Goal: Task Accomplishment & Management: Manage account settings

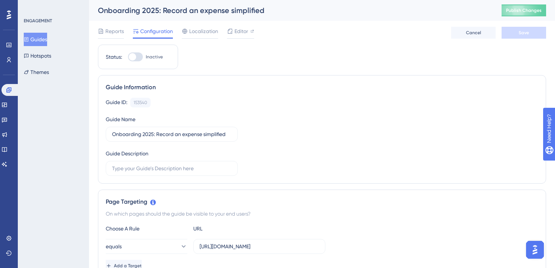
click at [295, 34] on div "Reports Configuration Localization Editor Cancel Save" at bounding box center [322, 33] width 448 height 24
click at [532, 9] on span "Publish Changes" at bounding box center [524, 10] width 36 height 6
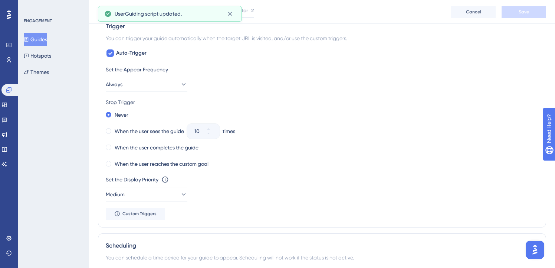
scroll to position [390, 0]
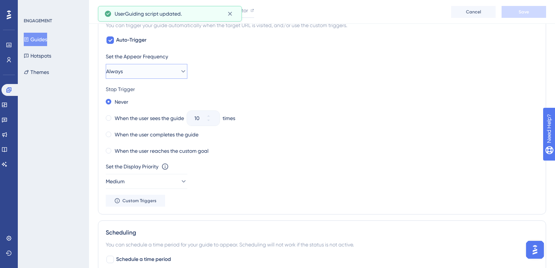
click at [155, 69] on button "Always" at bounding box center [147, 71] width 82 height 15
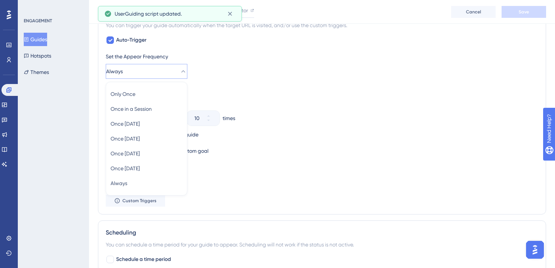
scroll to position [394, 0]
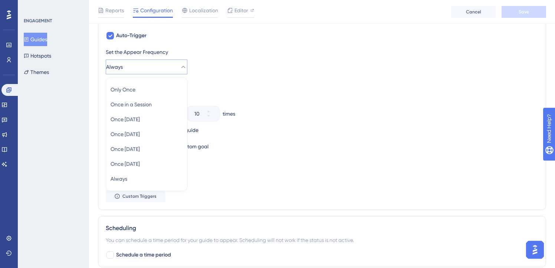
click at [229, 61] on div "Set the Appear Frequency Always Only Once Only Once Once in a Session Once in a…" at bounding box center [322, 60] width 433 height 27
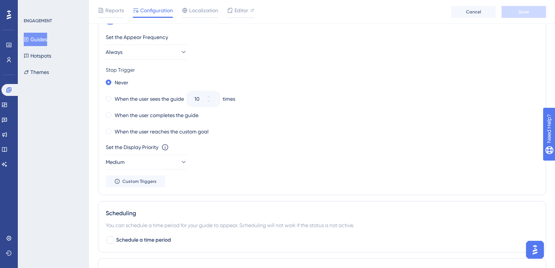
scroll to position [410, 0]
click at [137, 176] on button "Custom Triggers" at bounding box center [135, 180] width 59 height 12
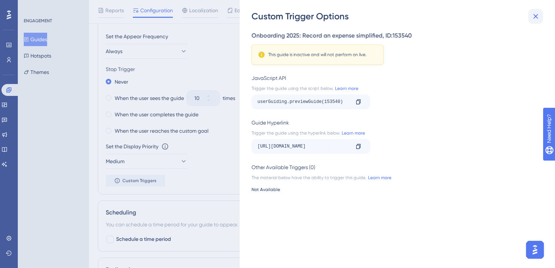
click at [536, 14] on icon at bounding box center [535, 16] width 9 height 9
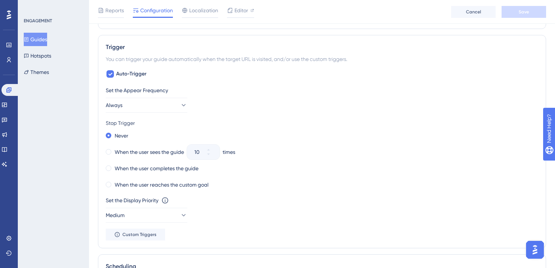
scroll to position [357, 0]
click at [152, 108] on button "Always" at bounding box center [147, 104] width 82 height 15
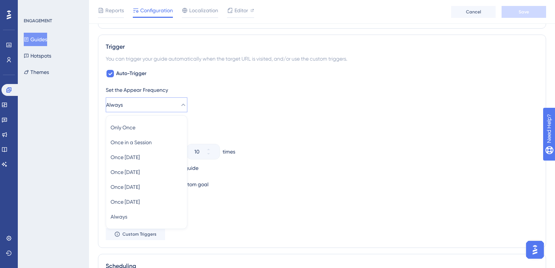
scroll to position [394, 0]
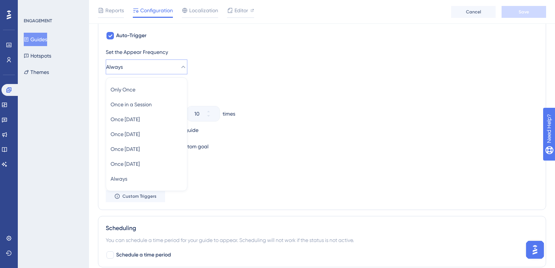
click at [300, 75] on div "Set the Appear Frequency Always Only Once Only Once Once in a Session Once in a…" at bounding box center [322, 124] width 433 height 154
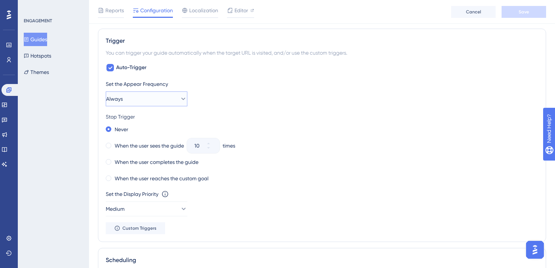
click at [180, 93] on button "Always" at bounding box center [147, 98] width 82 height 15
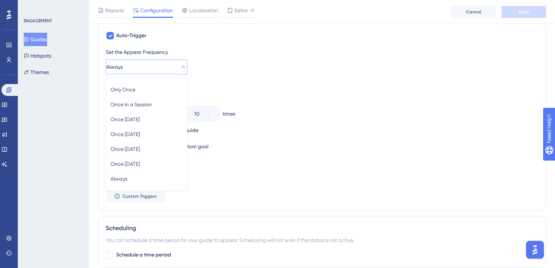
click at [216, 44] on div "Auto-Trigger Set the Appear Frequency Always Only Once Only Once Once in a Sess…" at bounding box center [322, 116] width 433 height 171
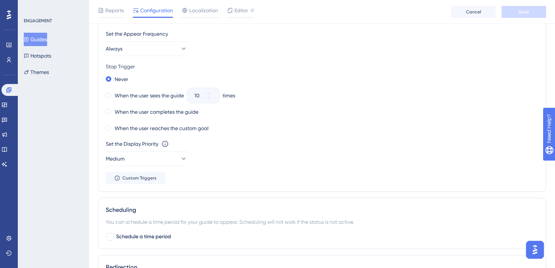
scroll to position [413, 0]
click at [106, 122] on div "Never When the user sees the guide 10 times When the user completes the guide W…" at bounding box center [322, 102] width 433 height 59
click at [108, 128] on span at bounding box center [109, 128] width 6 height 6
click at [114, 126] on input "radio" at bounding box center [114, 126] width 0 height 0
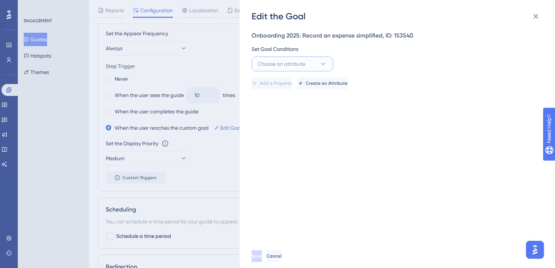
click at [301, 62] on span "Choose an attribute" at bounding box center [281, 63] width 47 height 9
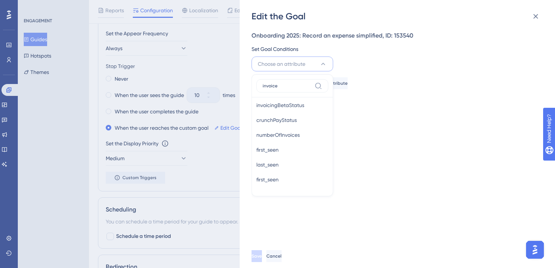
scroll to position [0, 0]
type input "invoice"
click at [283, 122] on span "numberOfInvoices" at bounding box center [277, 123] width 43 height 9
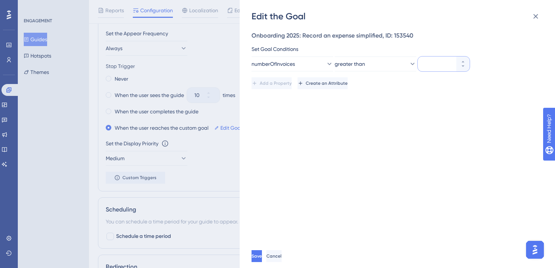
click at [428, 62] on input "number" at bounding box center [439, 63] width 28 height 9
click at [436, 113] on div "Onboarding 2025: Record an expense simplified, ID: 153540 Set Goal Conditions n…" at bounding box center [401, 132] width 299 height 221
click at [378, 60] on button "greater than" at bounding box center [376, 63] width 82 height 15
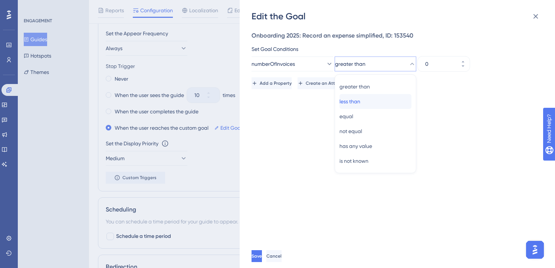
click at [369, 105] on div "less than less than" at bounding box center [375, 101] width 72 height 15
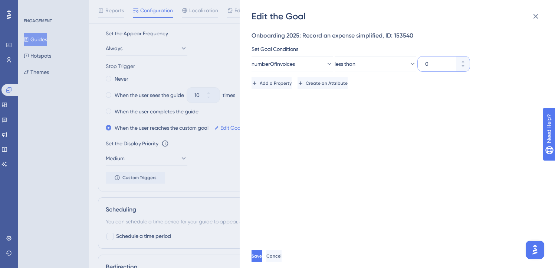
drag, startPoint x: 433, startPoint y: 63, endPoint x: 423, endPoint y: 64, distance: 9.7
click at [423, 64] on div "0" at bounding box center [437, 63] width 39 height 15
click at [425, 64] on input "0" at bounding box center [439, 63] width 28 height 9
click at [429, 63] on input "0" at bounding box center [439, 63] width 28 height 9
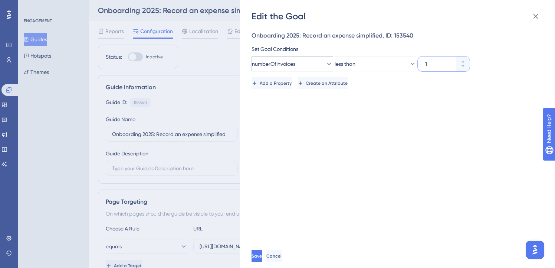
type input "1"
click at [310, 63] on button "numberOfInvoices" at bounding box center [293, 63] width 82 height 15
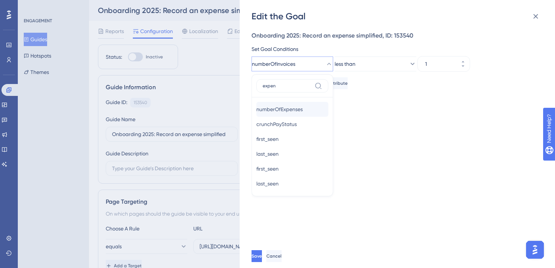
type input "expen"
click at [273, 108] on span "numberOfExpenses" at bounding box center [279, 109] width 46 height 9
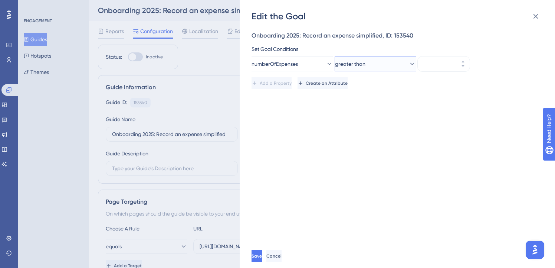
click at [381, 65] on button "greater than" at bounding box center [376, 63] width 82 height 15
click at [372, 101] on div "less than less than" at bounding box center [375, 101] width 72 height 15
click at [430, 66] on input "number" at bounding box center [439, 63] width 28 height 9
type input "1"
click at [286, 82] on span "Add a Property" at bounding box center [276, 83] width 32 height 6
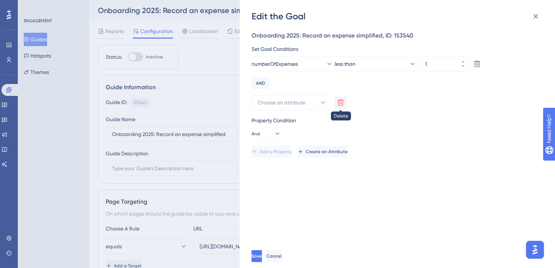
click at [339, 101] on icon at bounding box center [340, 102] width 7 height 7
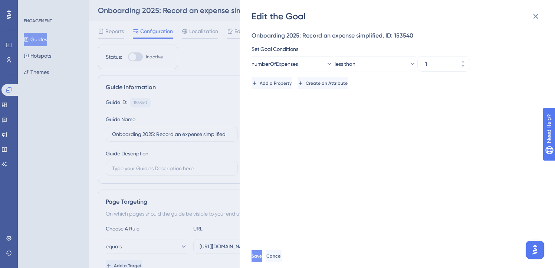
click at [262, 259] on span "Save" at bounding box center [257, 256] width 10 height 6
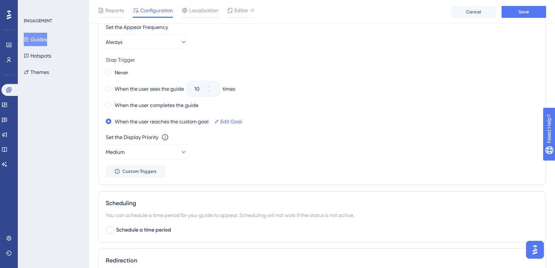
scroll to position [421, 0]
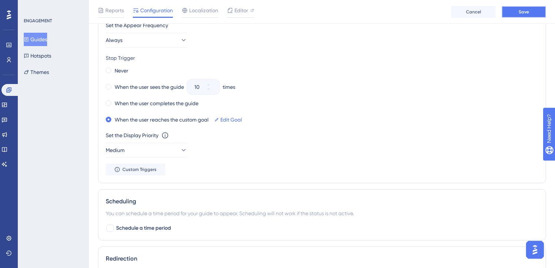
click at [519, 9] on span "Save" at bounding box center [524, 12] width 10 height 6
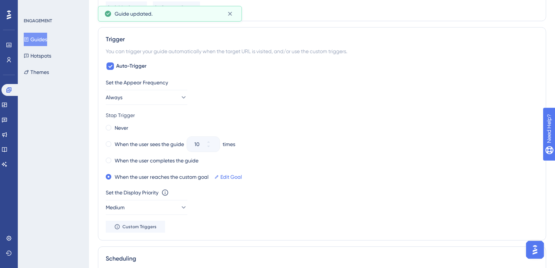
scroll to position [0, 0]
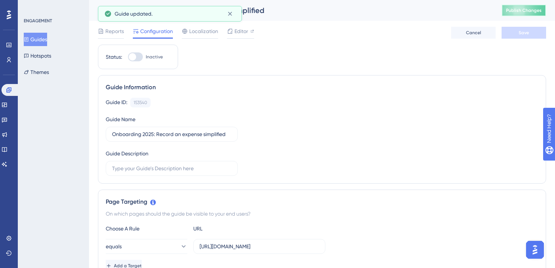
click at [516, 13] on button "Publish Changes" at bounding box center [524, 10] width 45 height 12
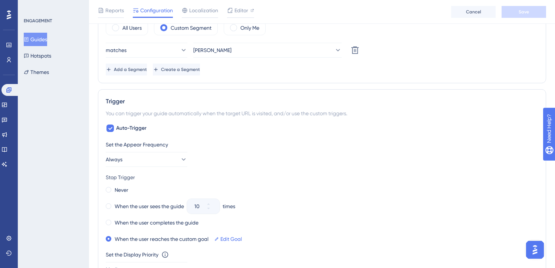
scroll to position [301, 0]
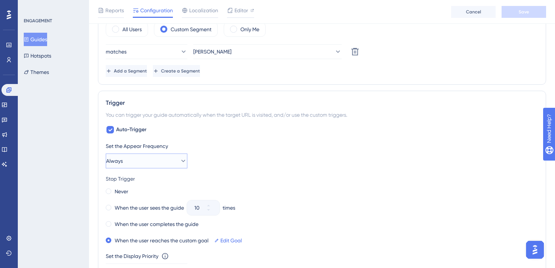
click at [172, 164] on button "Always" at bounding box center [147, 160] width 82 height 15
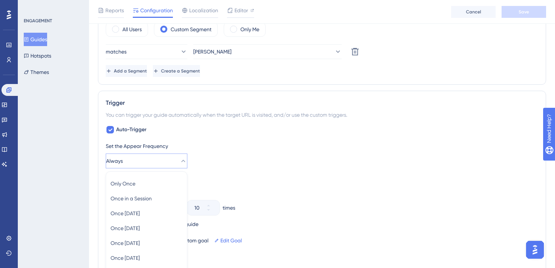
scroll to position [394, 0]
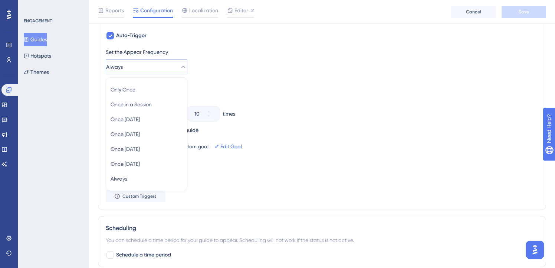
click at [268, 92] on div "Never" at bounding box center [322, 97] width 433 height 10
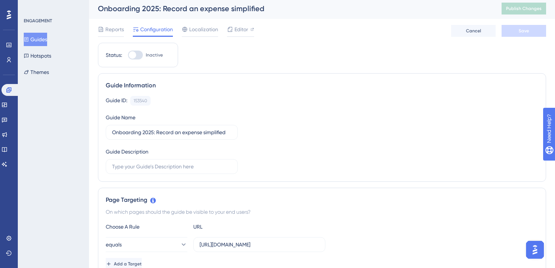
scroll to position [0, 0]
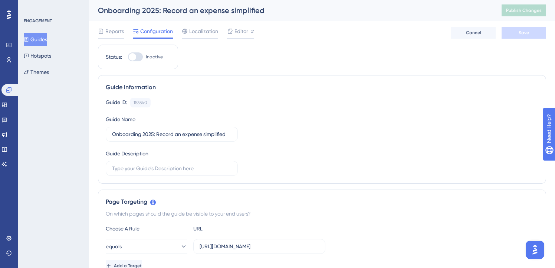
click at [29, 38] on icon at bounding box center [26, 39] width 5 height 5
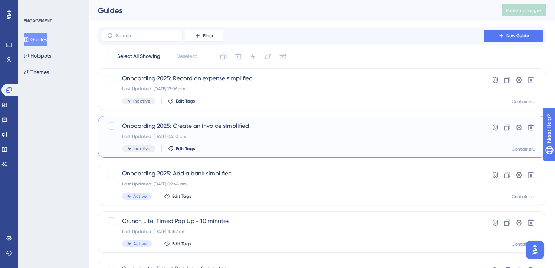
click at [219, 125] on span "Onboarding 2025: Create an invoice simplified" at bounding box center [292, 125] width 341 height 9
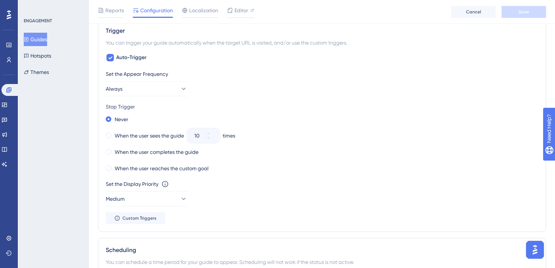
scroll to position [376, 0]
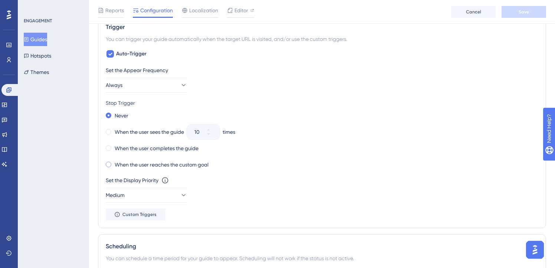
click at [134, 164] on label "When the user reaches the custom goal" at bounding box center [162, 164] width 94 height 9
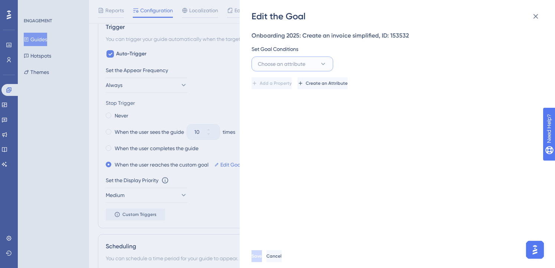
click at [309, 68] on button "Choose an attribute" at bounding box center [293, 63] width 82 height 15
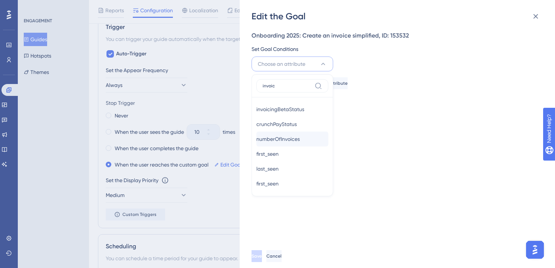
type input "invoic"
click at [291, 142] on span "numberOfInvoices" at bounding box center [277, 138] width 43 height 9
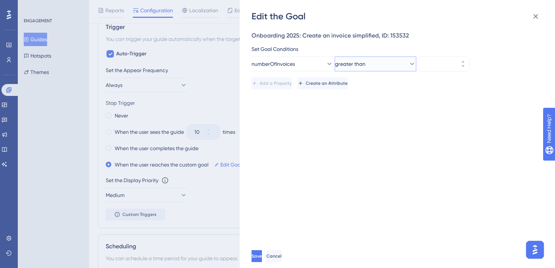
click at [372, 62] on button "greater than" at bounding box center [376, 63] width 82 height 15
click at [360, 101] on span "less than" at bounding box center [349, 101] width 21 height 9
click at [433, 57] on div at bounding box center [437, 63] width 39 height 15
click at [433, 59] on input "number" at bounding box center [439, 63] width 28 height 9
type input "1"
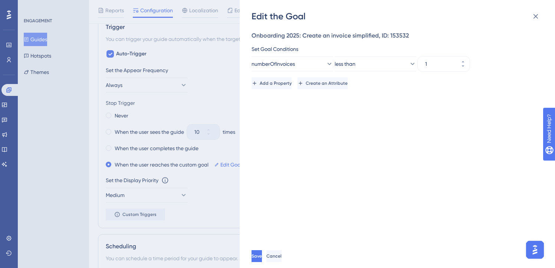
click at [405, 118] on div "Onboarding 2025: Create an invoice simplified, ID: 153532 Set Goal Conditions n…" at bounding box center [401, 132] width 299 height 221
click at [262, 259] on span "Save" at bounding box center [257, 256] width 10 height 6
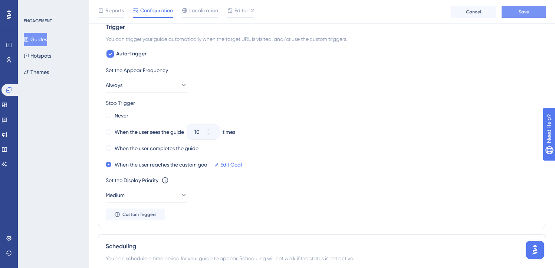
click at [524, 9] on span "Save" at bounding box center [524, 12] width 10 height 6
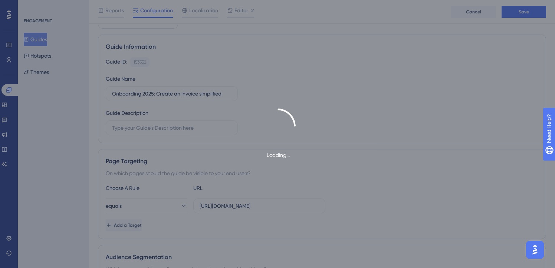
scroll to position [0, 0]
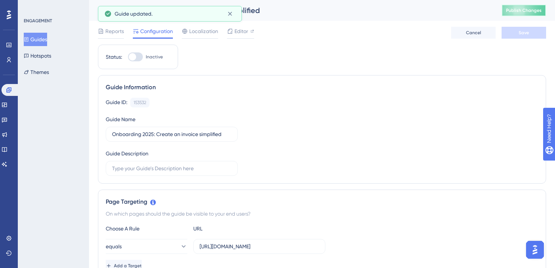
click at [528, 11] on span "Publish Changes" at bounding box center [524, 10] width 36 height 6
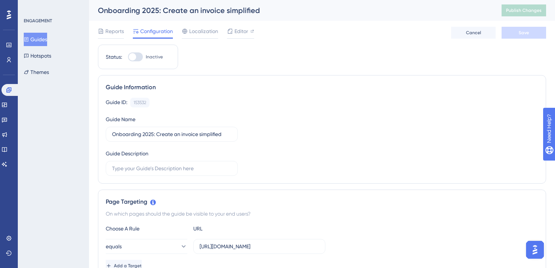
click at [44, 42] on button "Guides" at bounding box center [35, 39] width 23 height 13
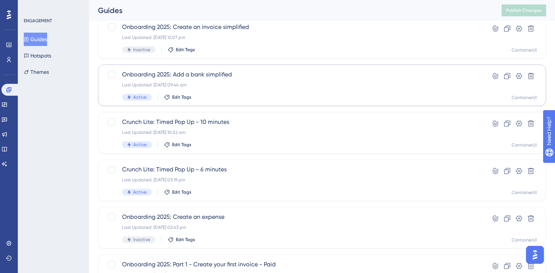
scroll to position [99, 0]
click at [233, 81] on div "Last Updated: [DATE] 09:44 am" at bounding box center [292, 84] width 341 height 6
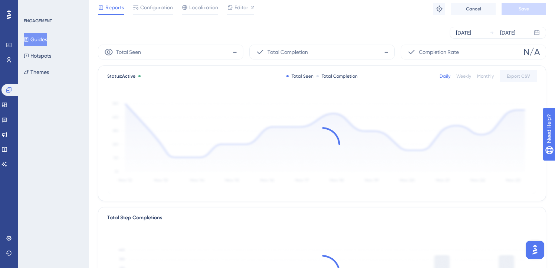
scroll to position [33, 0]
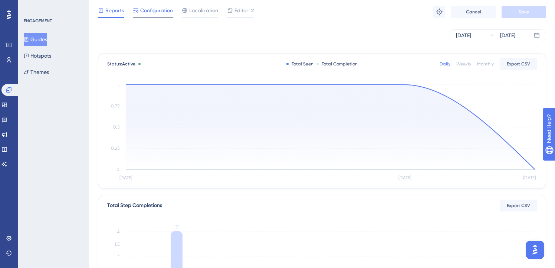
click at [157, 11] on span "Configuration" at bounding box center [156, 10] width 33 height 9
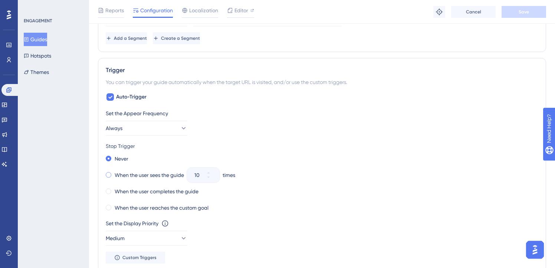
scroll to position [334, 0]
click at [144, 171] on label "When the user sees the guide" at bounding box center [149, 174] width 69 height 9
click at [218, 178] on button "10" at bounding box center [212, 177] width 13 height 7
click at [218, 178] on button "9" at bounding box center [212, 177] width 13 height 7
click at [218, 178] on button "8" at bounding box center [212, 177] width 13 height 7
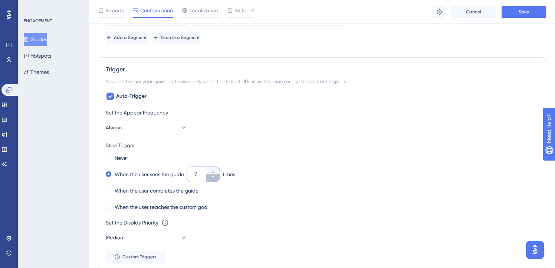
click at [218, 178] on button "7" at bounding box center [212, 177] width 13 height 7
click at [218, 178] on button "6" at bounding box center [212, 177] width 13 height 7
click at [218, 178] on button "5" at bounding box center [212, 177] width 13 height 7
click at [218, 178] on button "4" at bounding box center [212, 177] width 13 height 7
type input "3"
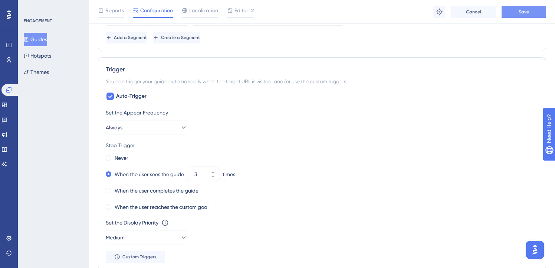
click at [520, 16] on button "Save" at bounding box center [524, 12] width 45 height 12
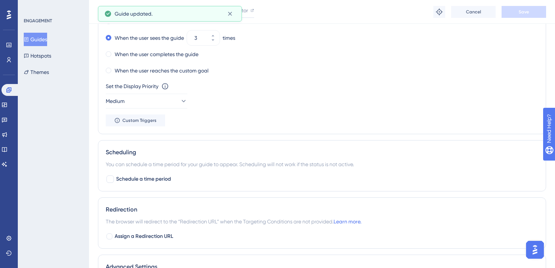
scroll to position [353, 0]
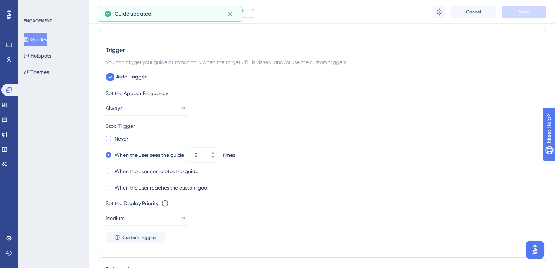
click at [120, 139] on label "Never" at bounding box center [122, 138] width 14 height 9
click at [531, 15] on button "Save" at bounding box center [524, 12] width 45 height 12
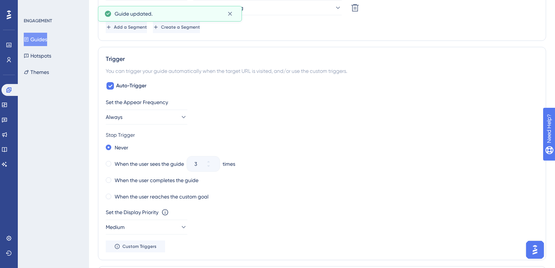
scroll to position [0, 0]
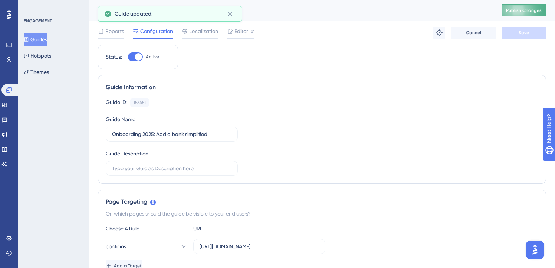
click at [519, 12] on span "Publish Changes" at bounding box center [524, 10] width 36 height 6
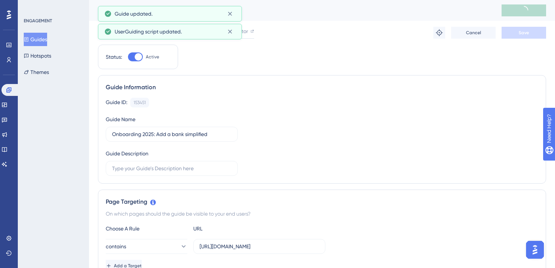
click at [36, 43] on button "Guides" at bounding box center [35, 39] width 23 height 13
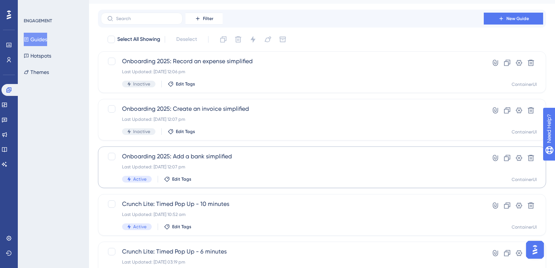
scroll to position [19, 0]
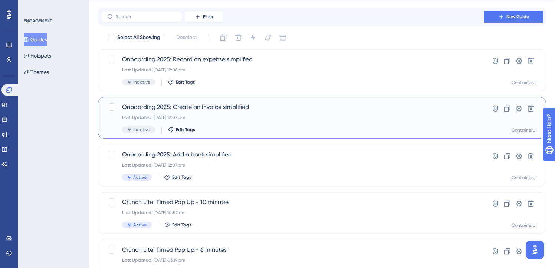
click at [240, 108] on span "Onboarding 2025: Create an invoice simplified" at bounding box center [292, 106] width 341 height 9
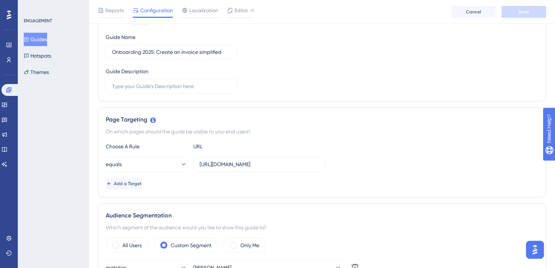
scroll to position [93, 0]
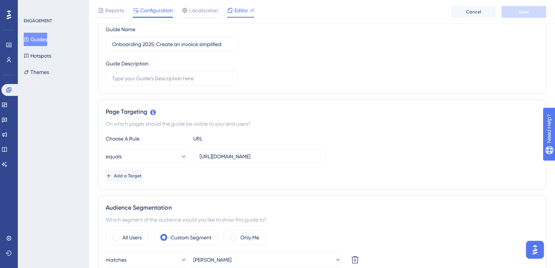
click at [234, 11] on div "Editor" at bounding box center [240, 10] width 27 height 9
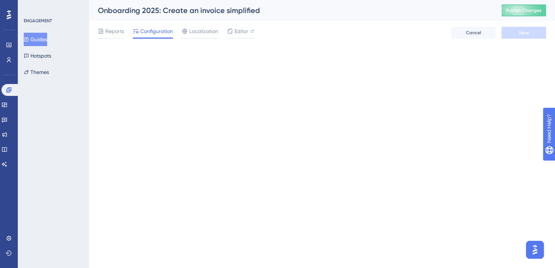
scroll to position [0, 0]
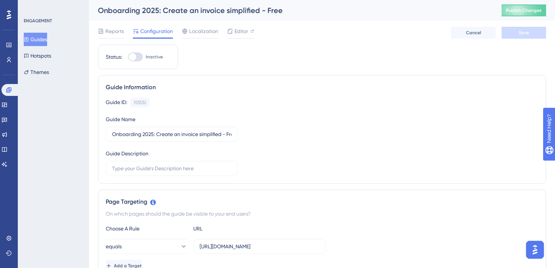
click at [47, 41] on button "Guides" at bounding box center [35, 39] width 23 height 13
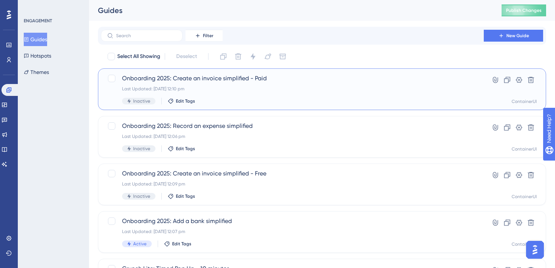
click at [412, 88] on div "Last Updated: [DATE] 12:10 pm" at bounding box center [292, 89] width 341 height 6
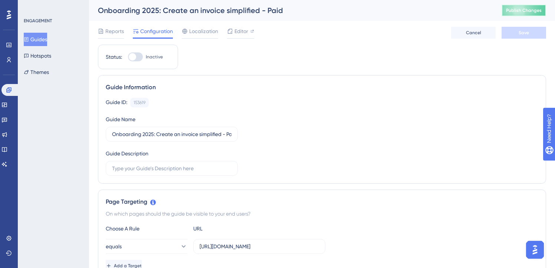
click at [530, 10] on span "Publish Changes" at bounding box center [524, 10] width 36 height 6
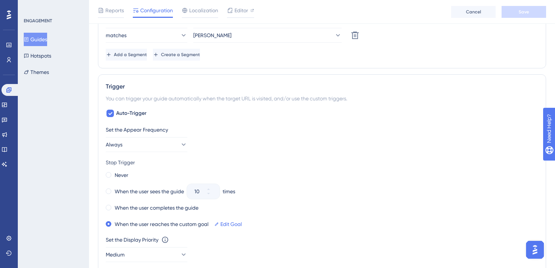
scroll to position [196, 0]
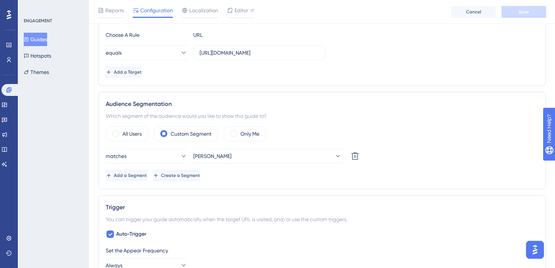
click at [42, 41] on button "Guides" at bounding box center [35, 39] width 23 height 13
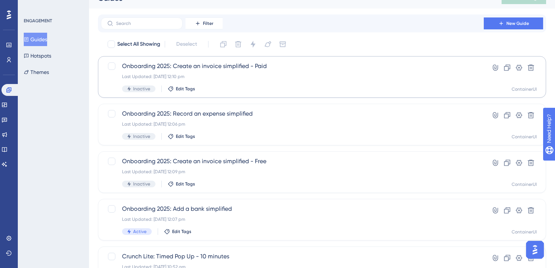
scroll to position [11, 0]
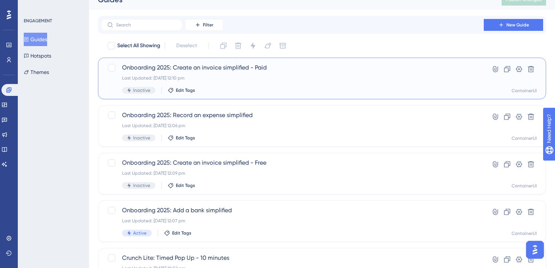
click at [306, 69] on span "Onboarding 2025: Create an invoice simplified - Paid" at bounding box center [292, 67] width 341 height 9
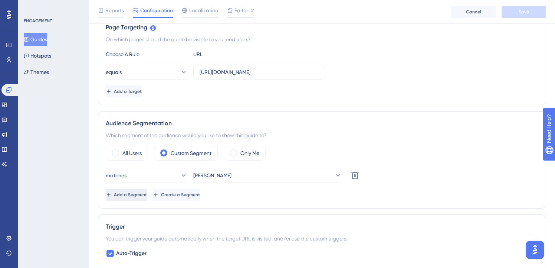
scroll to position [185, 0]
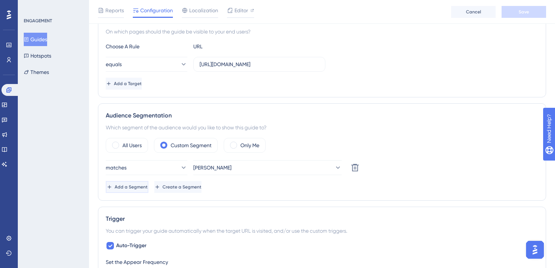
click at [148, 186] on span "Add a Segment" at bounding box center [131, 187] width 33 height 6
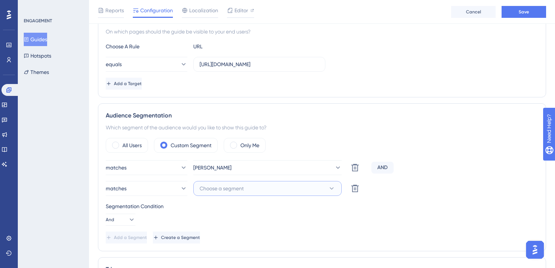
click at [233, 186] on span "Choose a segment" at bounding box center [222, 188] width 44 height 9
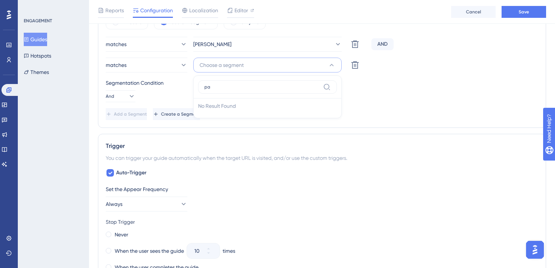
type input "p"
type input "all pay"
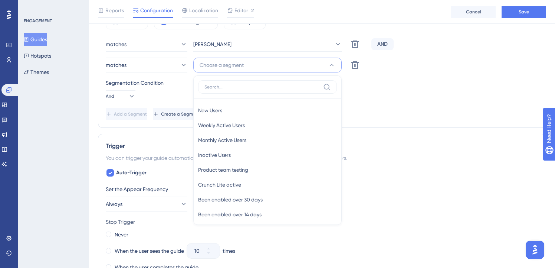
click at [379, 92] on div "Segmentation Condition And" at bounding box center [322, 90] width 433 height 24
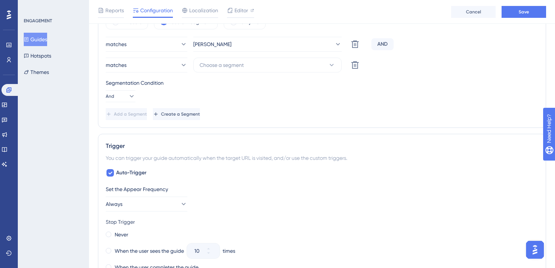
scroll to position [242, 0]
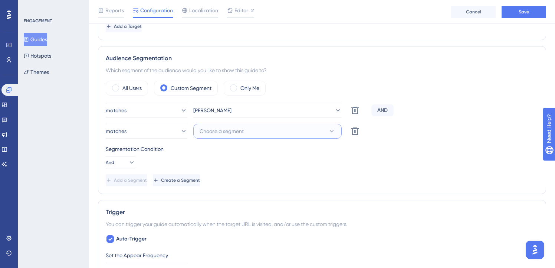
click at [265, 132] on button "Choose a segment" at bounding box center [267, 131] width 148 height 15
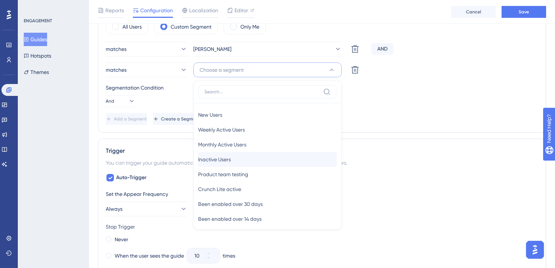
scroll to position [0, 0]
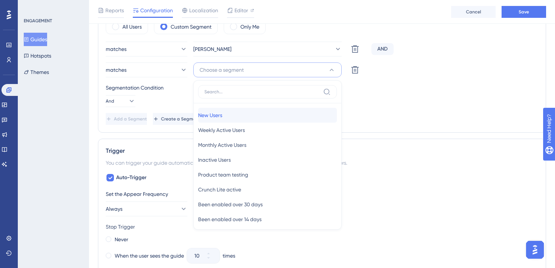
click at [225, 120] on div "New Users New Users" at bounding box center [267, 115] width 139 height 15
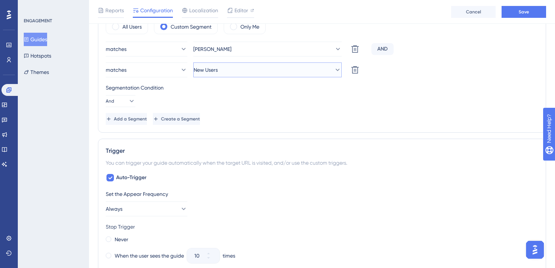
click at [287, 70] on button "New Users" at bounding box center [267, 69] width 148 height 15
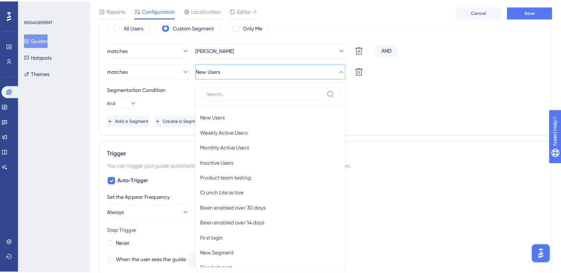
scroll to position [312, 0]
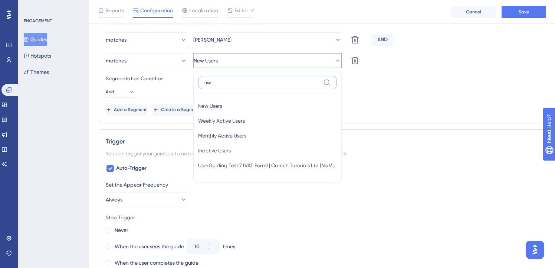
type input "user"
click at [264, 82] on input "user" at bounding box center [262, 82] width 116 height 6
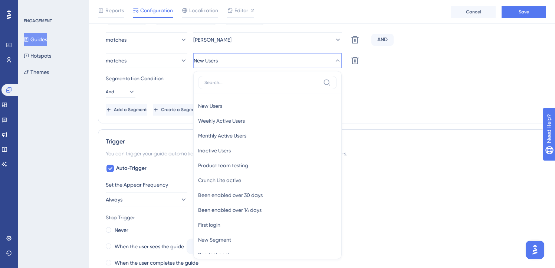
click at [403, 106] on div "Add a Segment Create a Segment" at bounding box center [322, 110] width 433 height 12
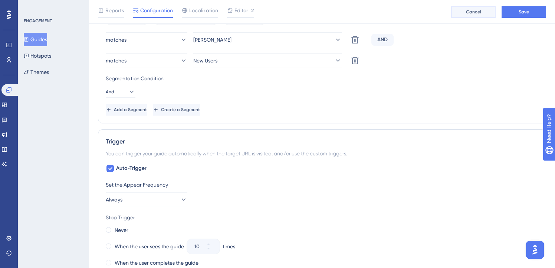
click at [476, 13] on span "Cancel" at bounding box center [473, 12] width 15 height 6
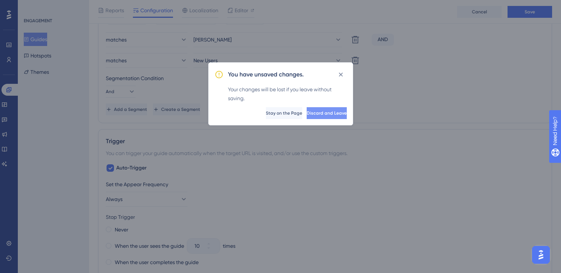
click at [317, 117] on button "Discard and Leave" at bounding box center [326, 113] width 40 height 12
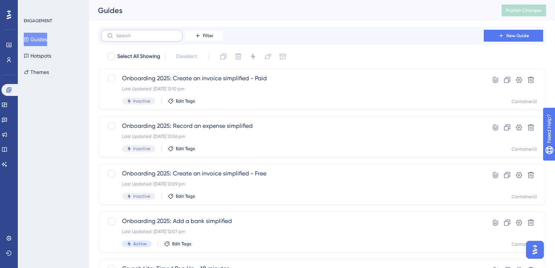
click at [155, 40] on label at bounding box center [142, 36] width 82 height 12
click at [155, 38] on input "text" at bounding box center [146, 35] width 60 height 5
type input "onboarding"
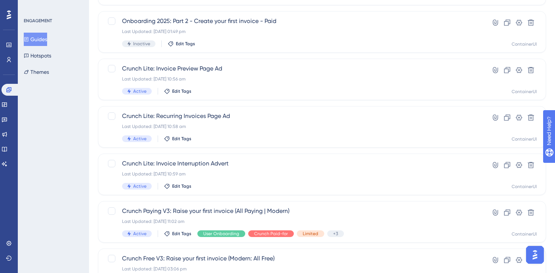
scroll to position [240, 0]
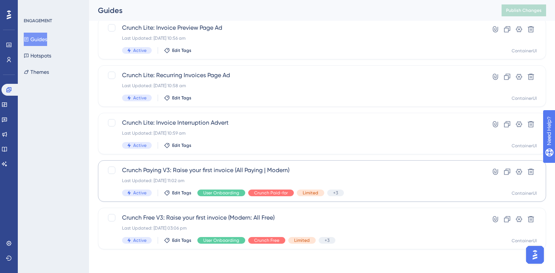
type input "invoice"
click at [200, 169] on span "Crunch Paying V3: Raise your first invoice (All Paying | Modern)" at bounding box center [292, 170] width 341 height 9
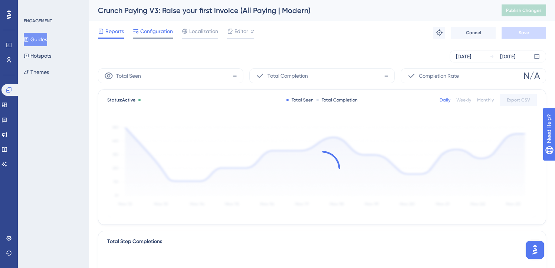
click at [157, 31] on span "Configuration" at bounding box center [156, 31] width 33 height 9
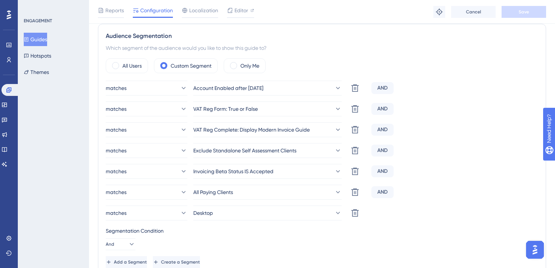
scroll to position [266, 0]
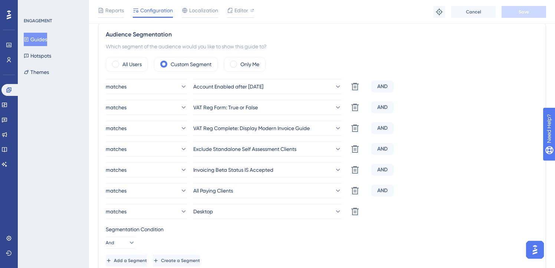
click at [45, 45] on button "Guides" at bounding box center [35, 39] width 23 height 13
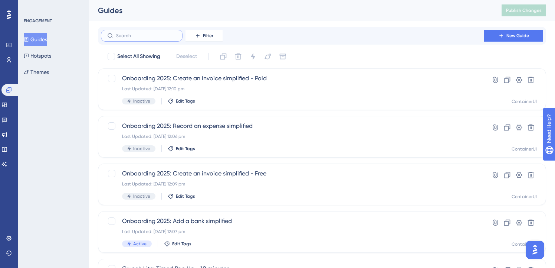
click at [134, 35] on input "text" at bounding box center [146, 35] width 60 height 5
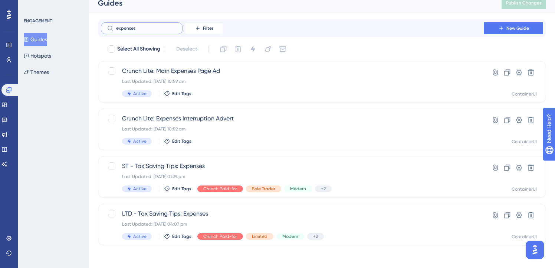
scroll to position [9, 0]
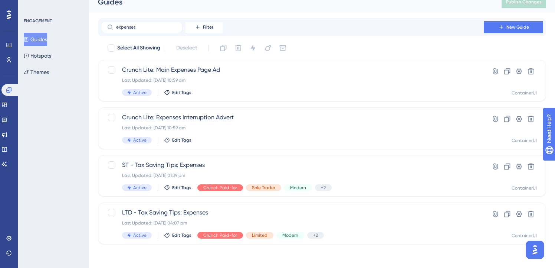
click at [47, 42] on button "Guides" at bounding box center [35, 39] width 23 height 13
click at [147, 29] on input "expenses" at bounding box center [146, 26] width 60 height 5
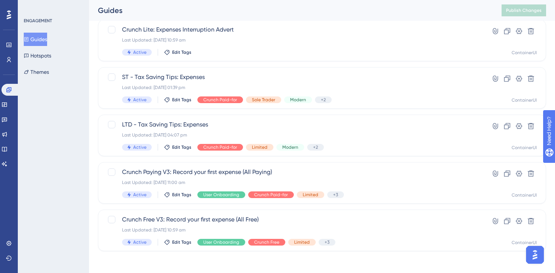
scroll to position [193, 0]
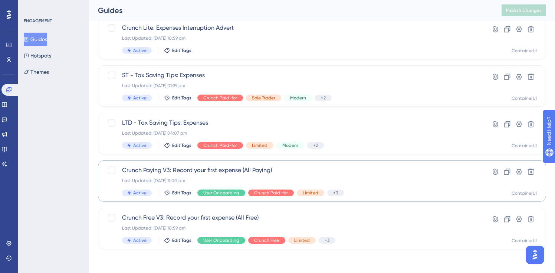
type input "expense"
click at [220, 173] on span "Crunch Paying V3: Record your first expense (All Paying)" at bounding box center [292, 170] width 341 height 9
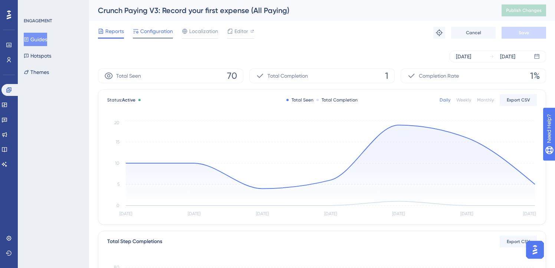
click at [153, 30] on span "Configuration" at bounding box center [156, 31] width 33 height 9
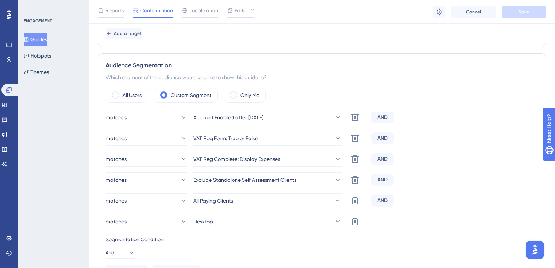
scroll to position [235, 0]
click at [39, 42] on button "Guides" at bounding box center [35, 39] width 23 height 13
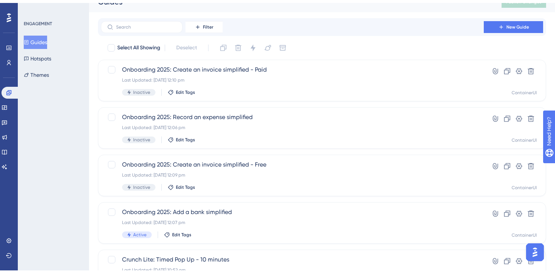
scroll to position [303, 0]
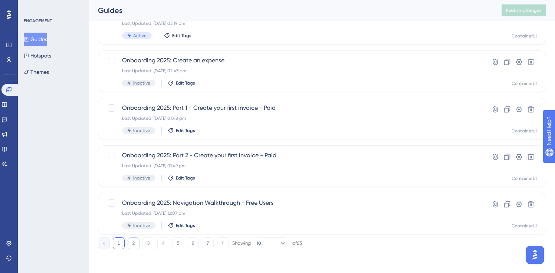
click at [134, 240] on button "2" at bounding box center [134, 243] width 12 height 12
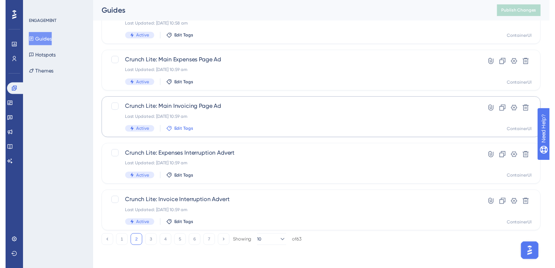
scroll to position [0, 0]
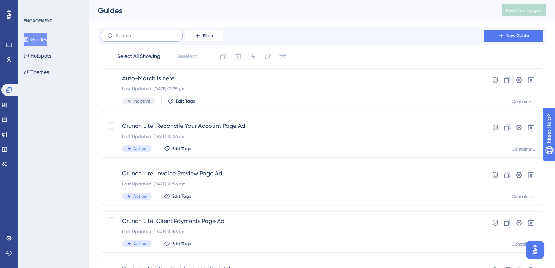
click at [155, 40] on label at bounding box center [142, 36] width 82 height 12
click at [155, 38] on input "text" at bounding box center [146, 35] width 60 height 5
type input "ex["
checkbox input "true"
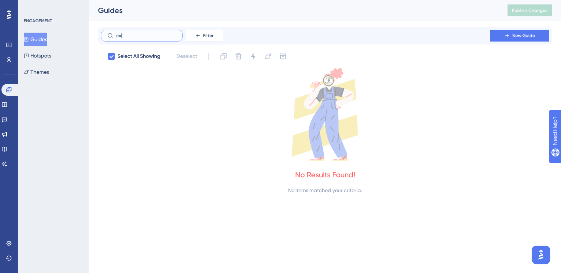
type input "ex"
checkbox input "false"
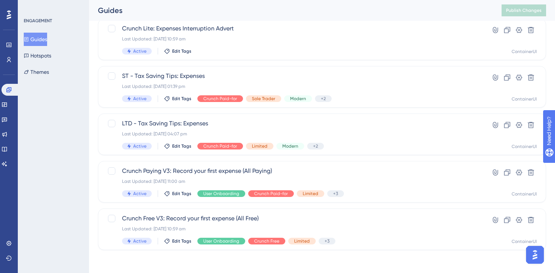
scroll to position [193, 0]
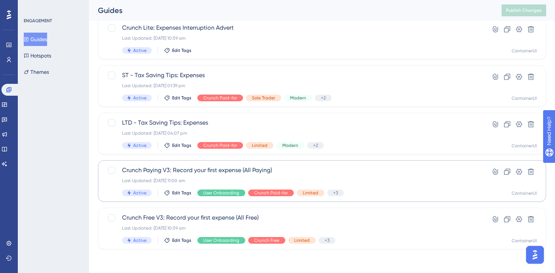
type input "expense"
click at [189, 173] on span "Crunch Paying V3: Record your first expense (All Paying)" at bounding box center [292, 170] width 341 height 9
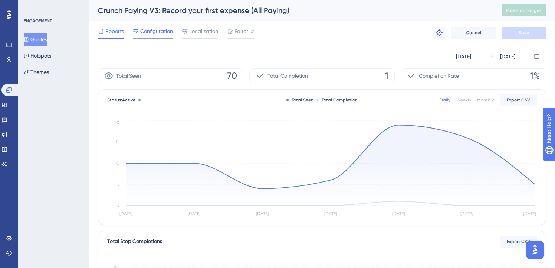
click at [145, 30] on span "Configuration" at bounding box center [156, 31] width 33 height 9
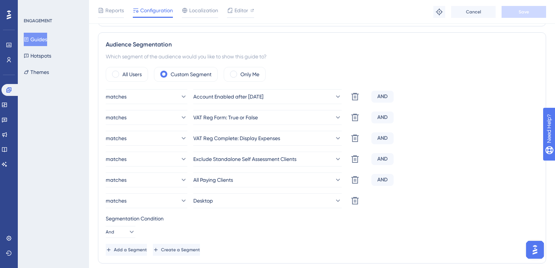
scroll to position [256, 0]
